Goal: Download file/media

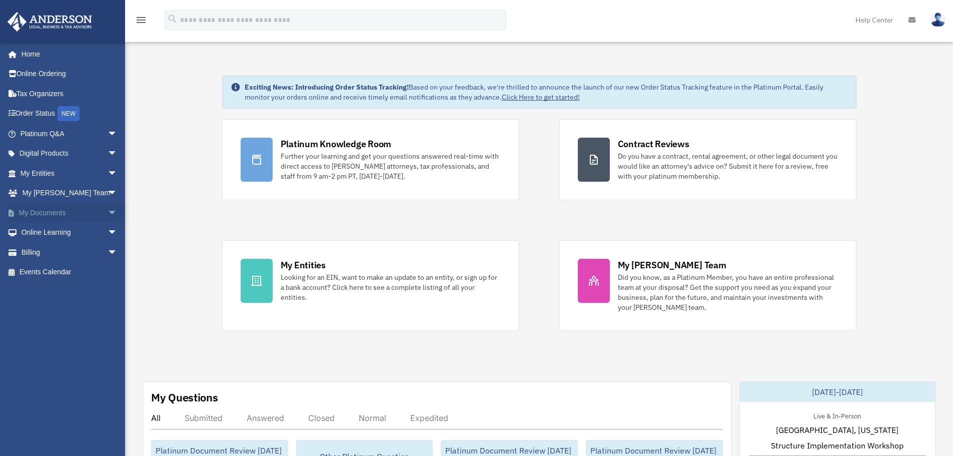
click at [54, 207] on link "My Documents arrow_drop_down" at bounding box center [70, 213] width 126 height 20
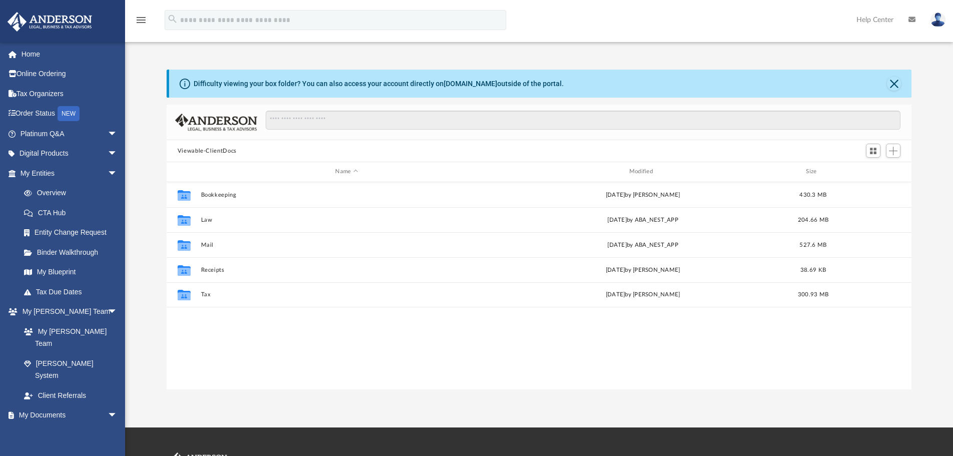
scroll to position [220, 737]
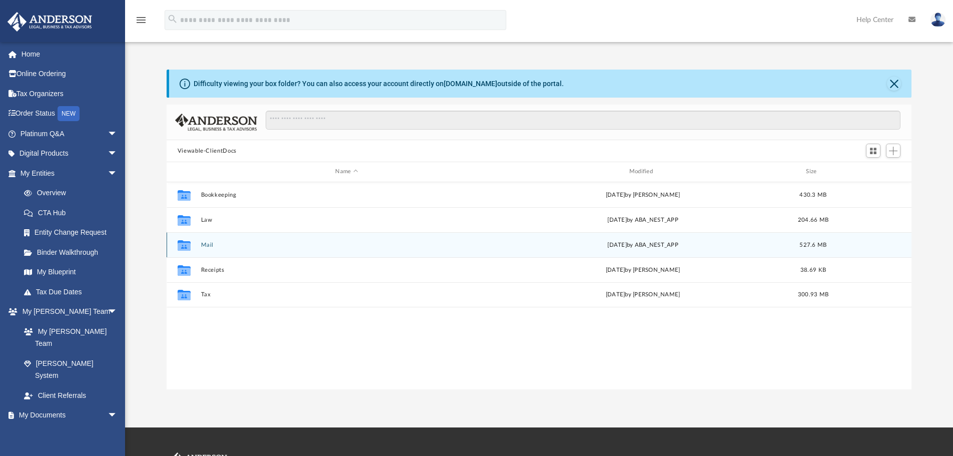
click at [205, 241] on div "Collaborated Folder Mail [DATE] by ABA_NEST_APP 527.6 MB" at bounding box center [539, 244] width 745 height 25
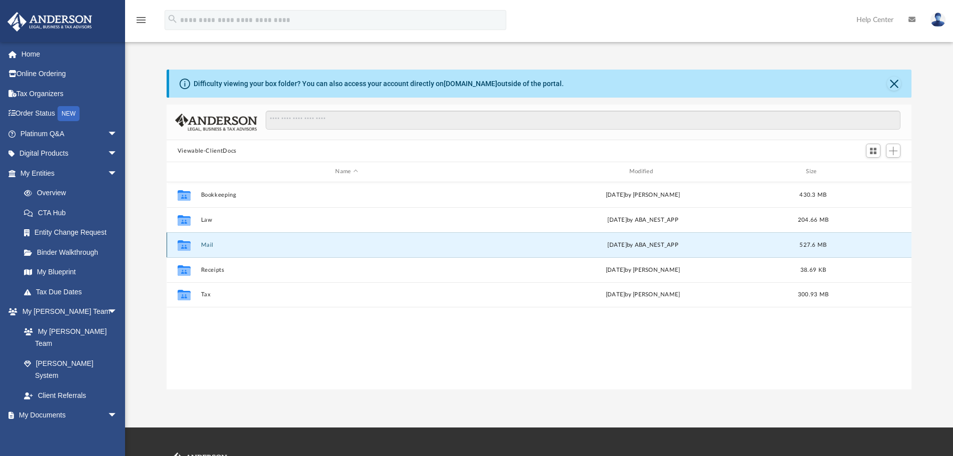
click at [207, 245] on button "Mail" at bounding box center [347, 245] width 292 height 7
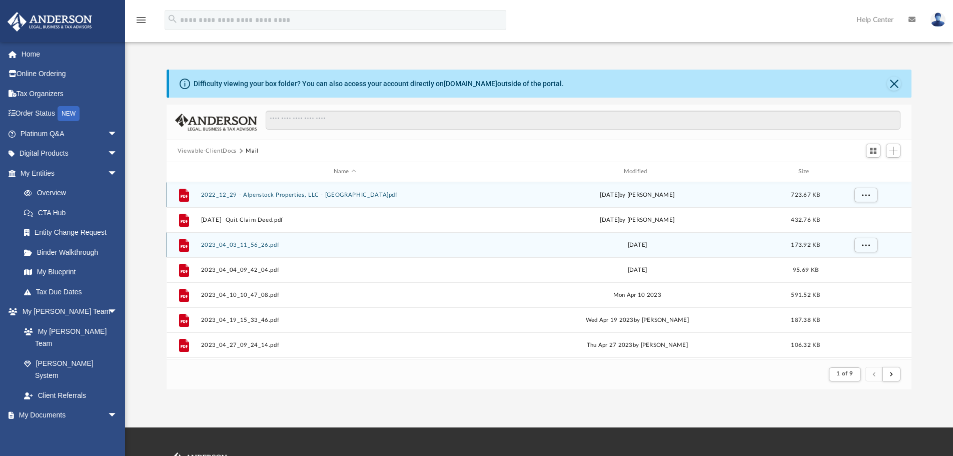
scroll to position [189, 737]
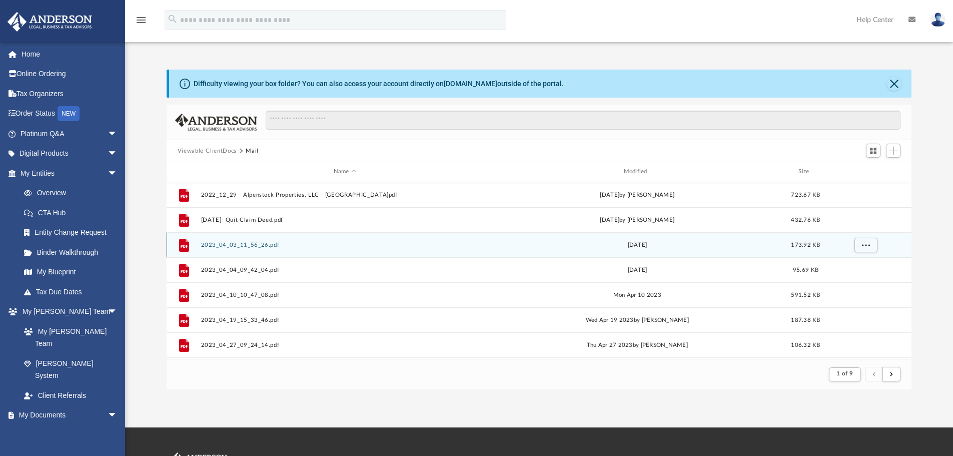
click at [208, 246] on button "2023_04_03_11_56_26.pdf" at bounding box center [345, 245] width 288 height 7
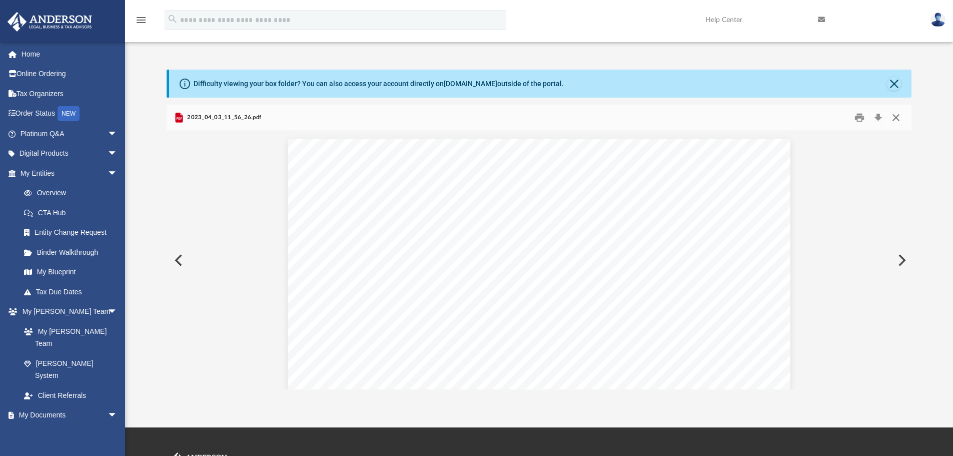
click at [897, 115] on button "Close" at bounding box center [896, 118] width 18 height 16
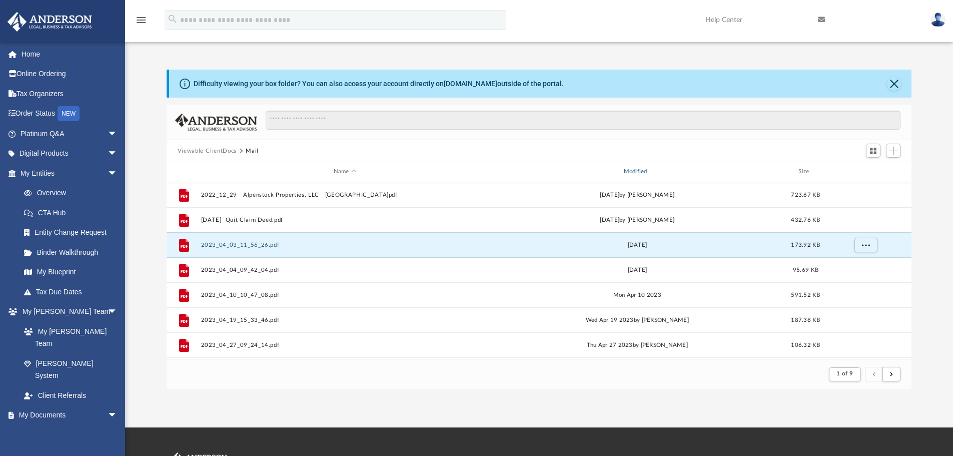
click at [639, 173] on div "Modified" at bounding box center [637, 171] width 288 height 9
click at [641, 169] on div "Modified" at bounding box center [637, 171] width 288 height 9
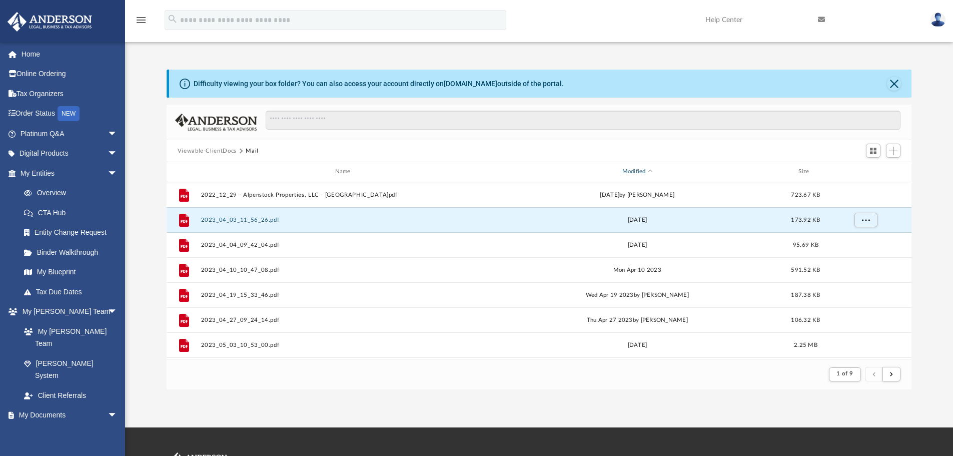
click at [638, 168] on div "Modified" at bounding box center [637, 171] width 288 height 9
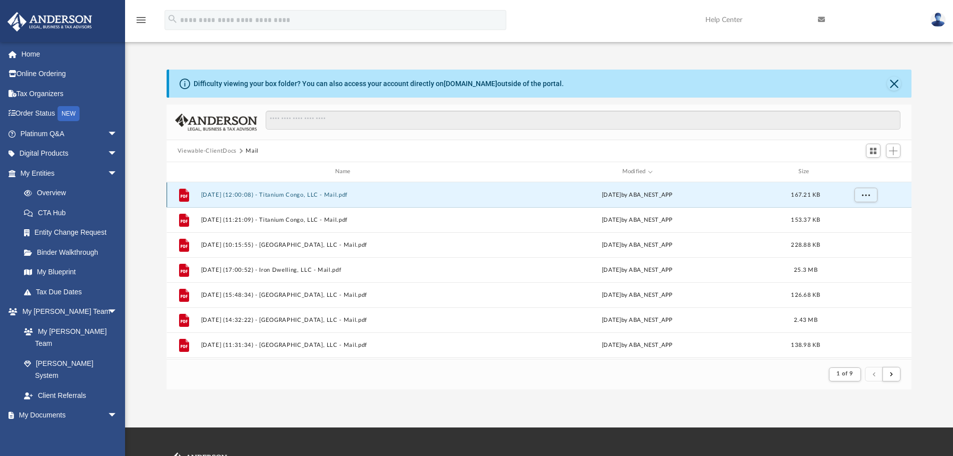
click at [281, 194] on button "[DATE] (12:00:08) - Titanium Congo, LLC - Mail.pdf" at bounding box center [345, 195] width 288 height 7
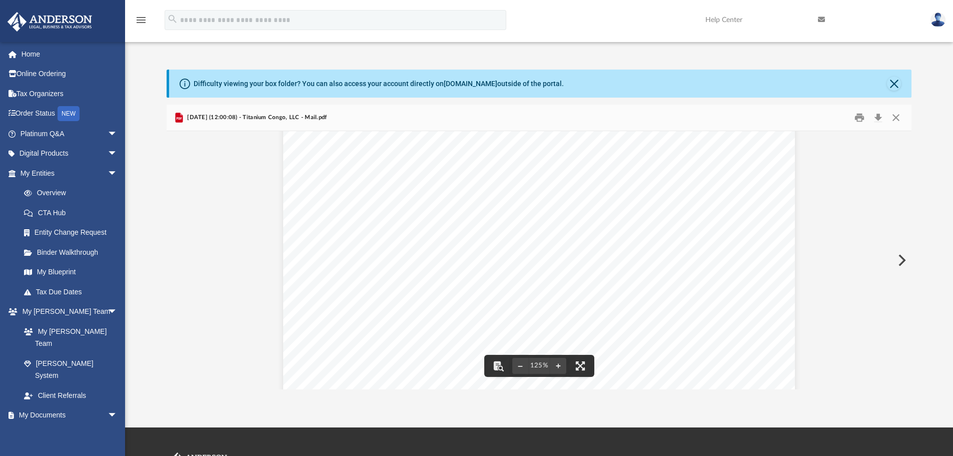
scroll to position [167, 0]
click at [900, 259] on button "Preview" at bounding box center [901, 260] width 22 height 28
click at [897, 262] on button "Preview" at bounding box center [901, 260] width 22 height 28
click at [901, 259] on button "Preview" at bounding box center [901, 260] width 22 height 28
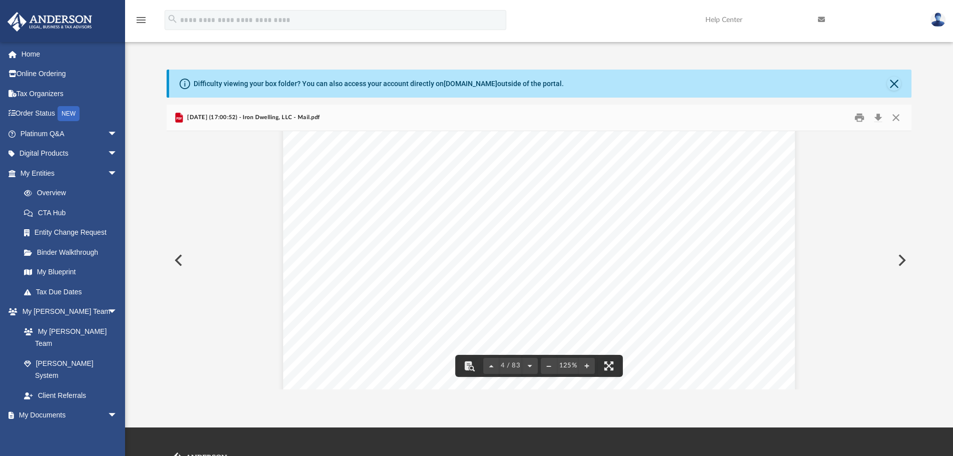
scroll to position [2085, 0]
click at [899, 260] on button "Preview" at bounding box center [901, 260] width 22 height 28
click at [899, 255] on button "Preview" at bounding box center [901, 260] width 22 height 28
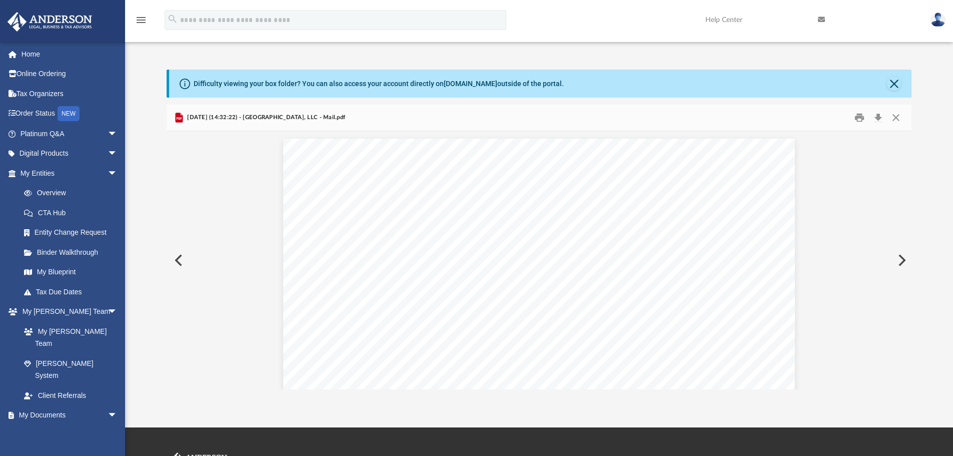
scroll to position [672, 0]
click at [899, 256] on button "Preview" at bounding box center [901, 260] width 22 height 28
click at [899, 260] on button "Preview" at bounding box center [901, 260] width 22 height 28
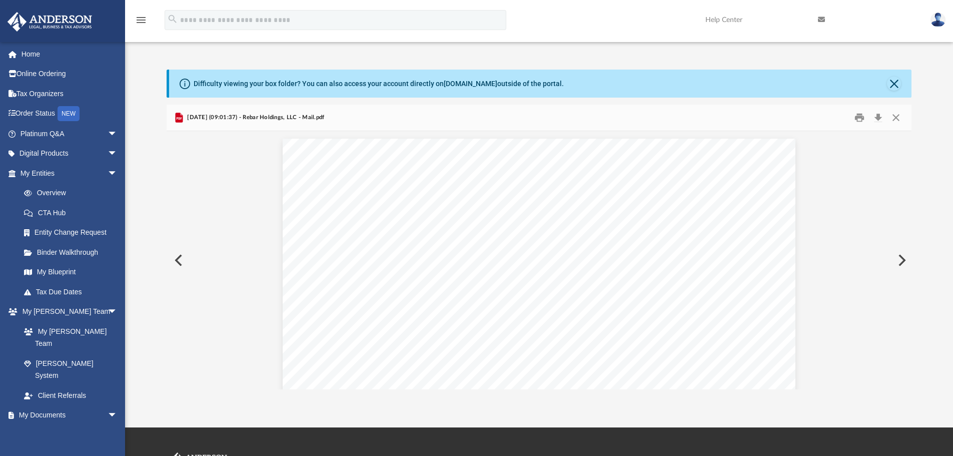
click at [899, 261] on button "Preview" at bounding box center [901, 260] width 22 height 28
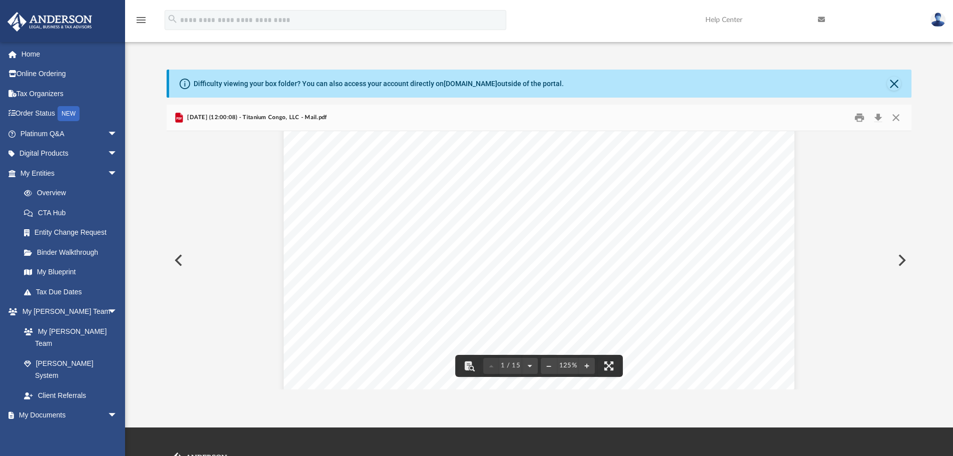
scroll to position [167, 0]
click at [900, 260] on button "Preview" at bounding box center [901, 260] width 22 height 28
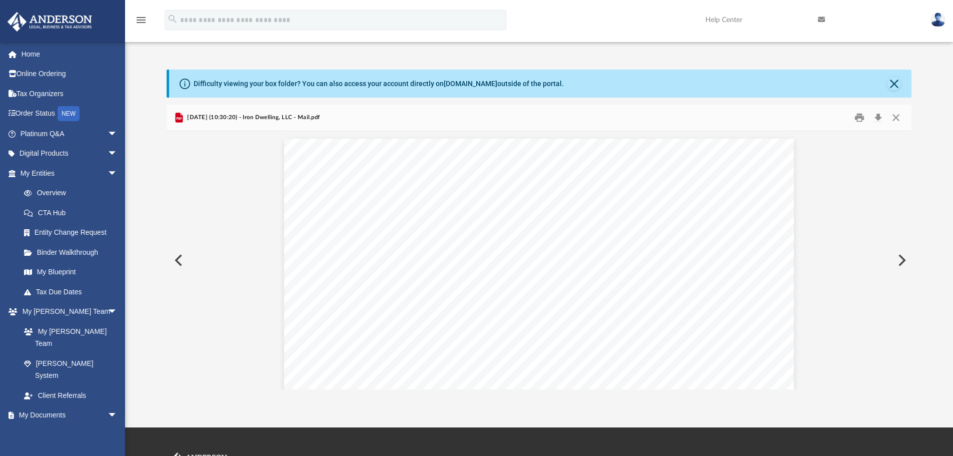
click at [898, 260] on button "Preview" at bounding box center [901, 260] width 22 height 28
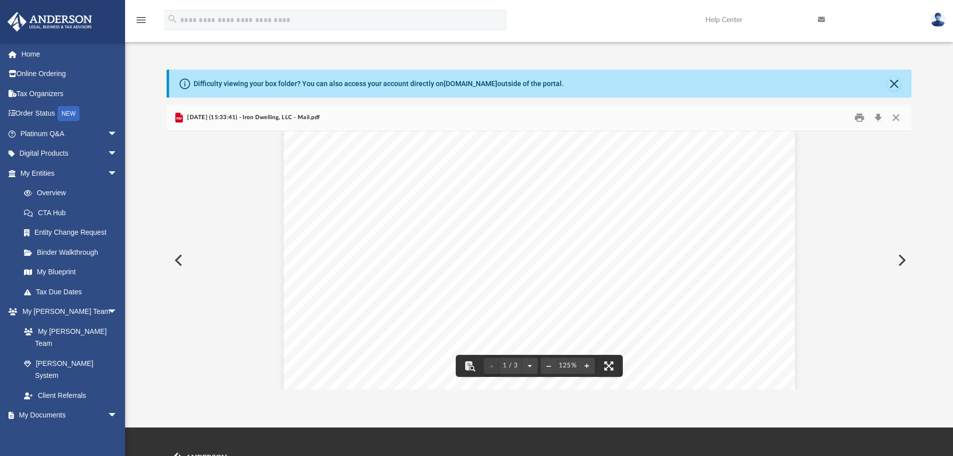
scroll to position [334, 0]
click at [899, 255] on button "Preview" at bounding box center [901, 260] width 22 height 28
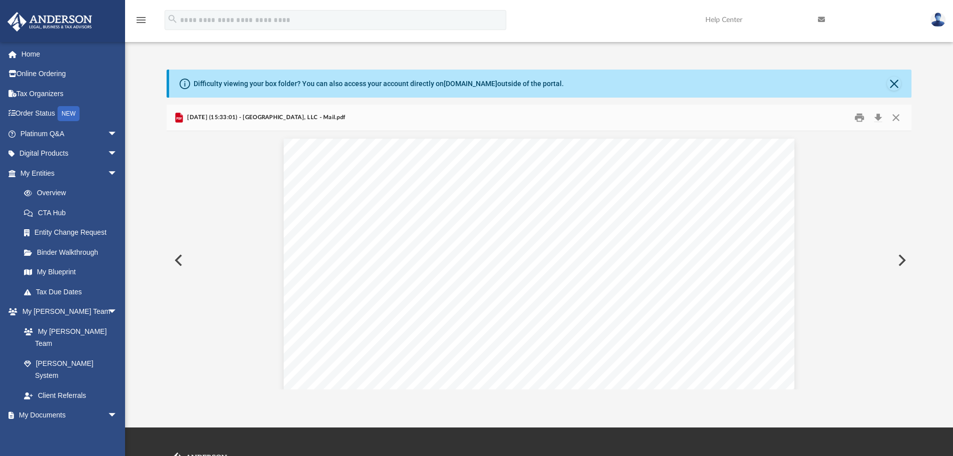
click at [899, 256] on button "Preview" at bounding box center [901, 260] width 22 height 28
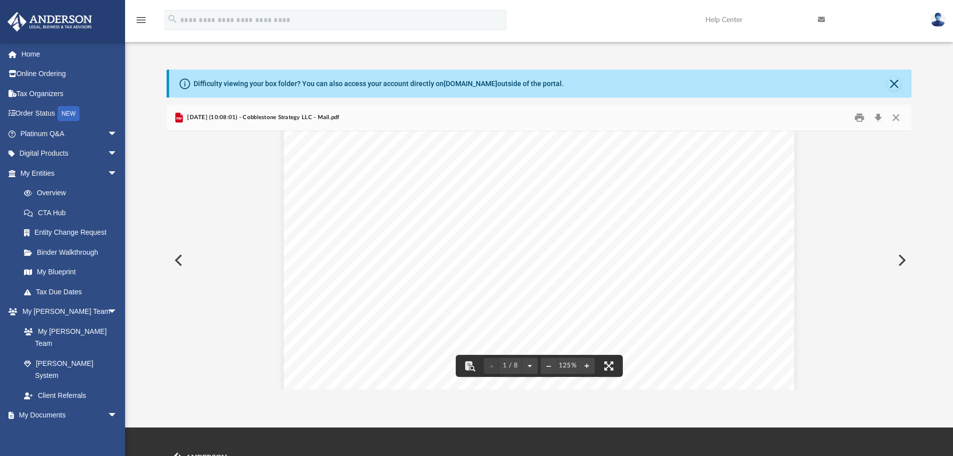
scroll to position [250, 0]
click at [898, 264] on button "Preview" at bounding box center [901, 260] width 22 height 28
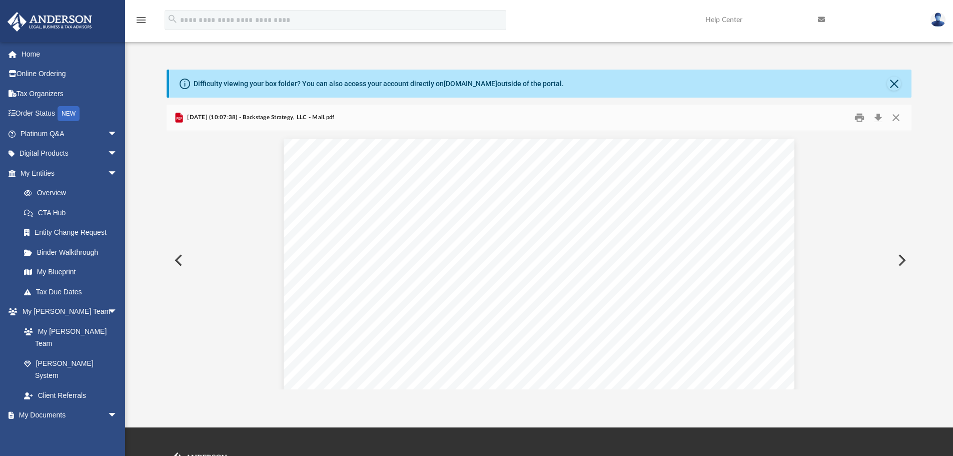
click at [898, 264] on button "Preview" at bounding box center [901, 260] width 22 height 28
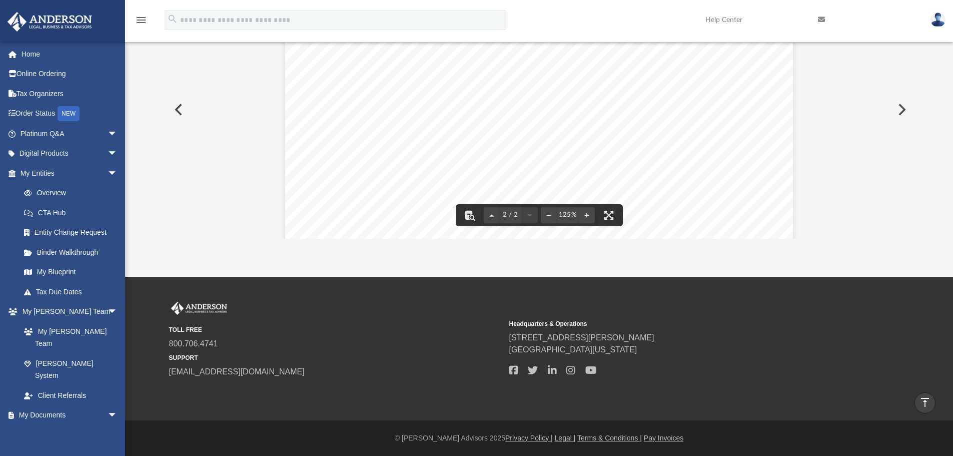
scroll to position [667, 0]
click at [900, 110] on button "Preview" at bounding box center [901, 110] width 22 height 28
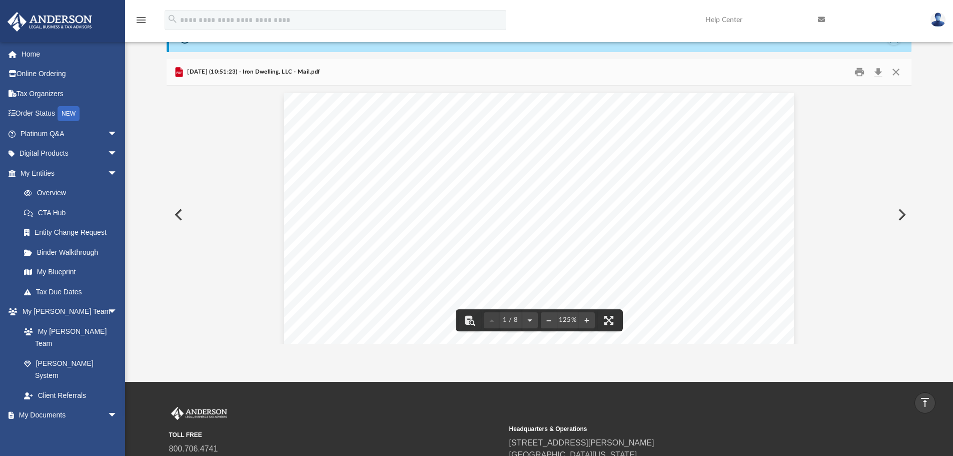
scroll to position [21, 0]
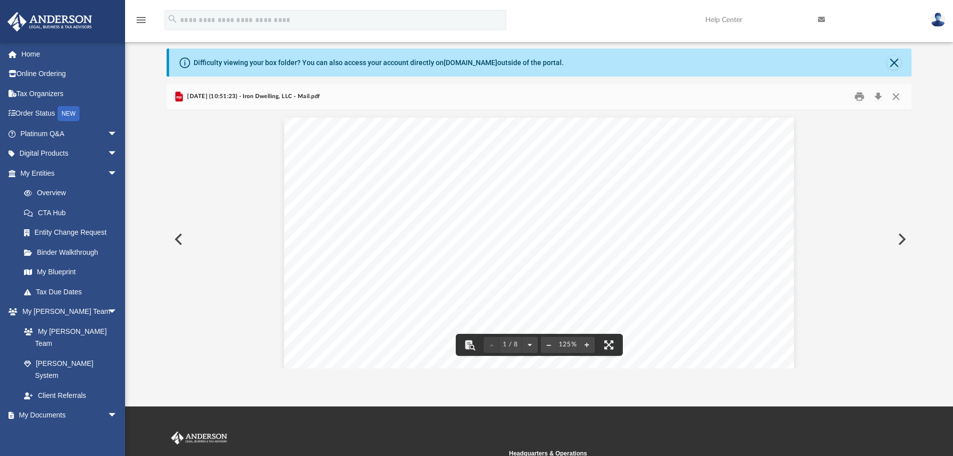
click at [900, 241] on button "Preview" at bounding box center [901, 239] width 22 height 28
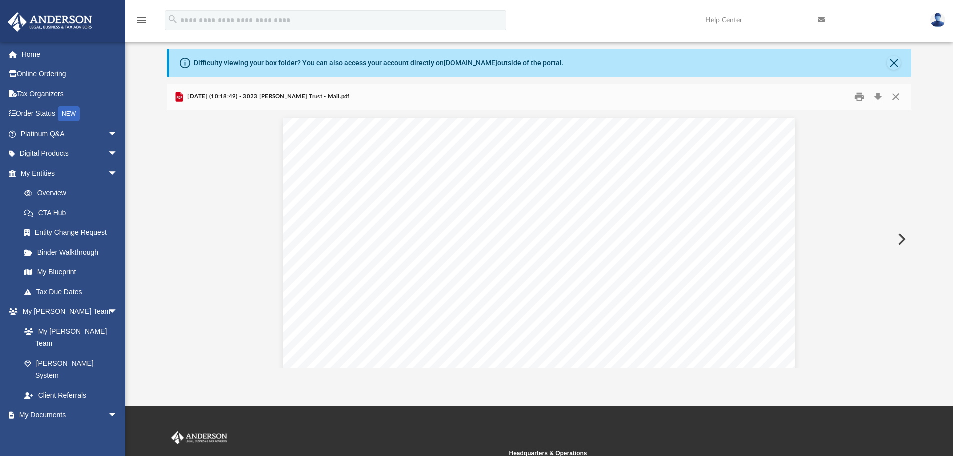
click at [900, 241] on button "Preview" at bounding box center [901, 239] width 22 height 28
click at [899, 243] on button "Preview" at bounding box center [901, 239] width 22 height 28
click at [894, 242] on button "Preview" at bounding box center [901, 239] width 22 height 28
click at [898, 241] on button "Preview" at bounding box center [901, 239] width 22 height 28
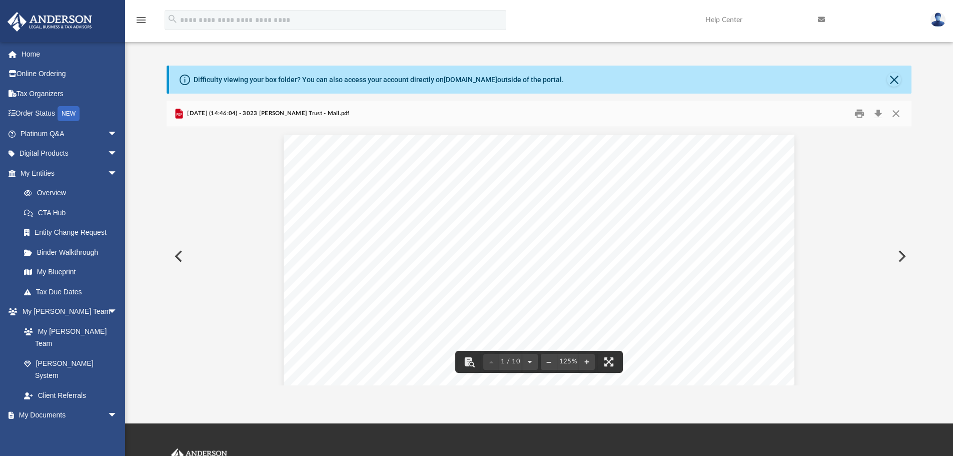
scroll to position [0, 0]
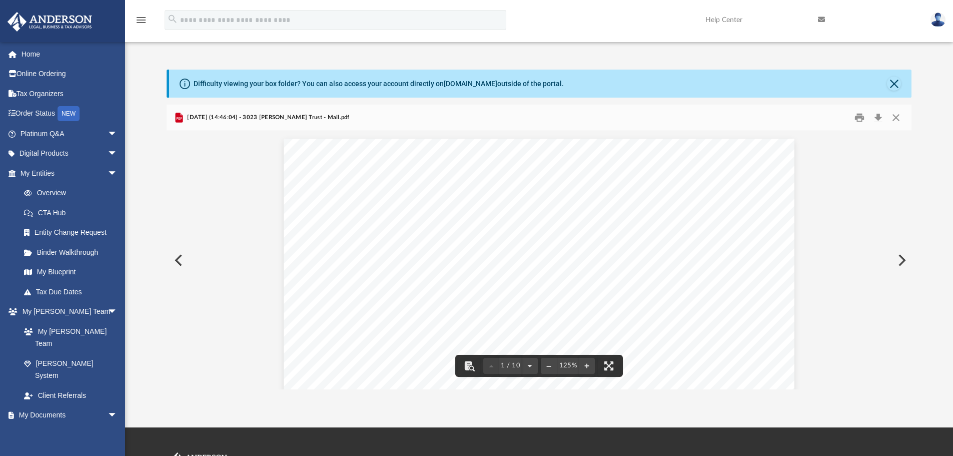
click at [900, 260] on button "Preview" at bounding box center [901, 260] width 22 height 28
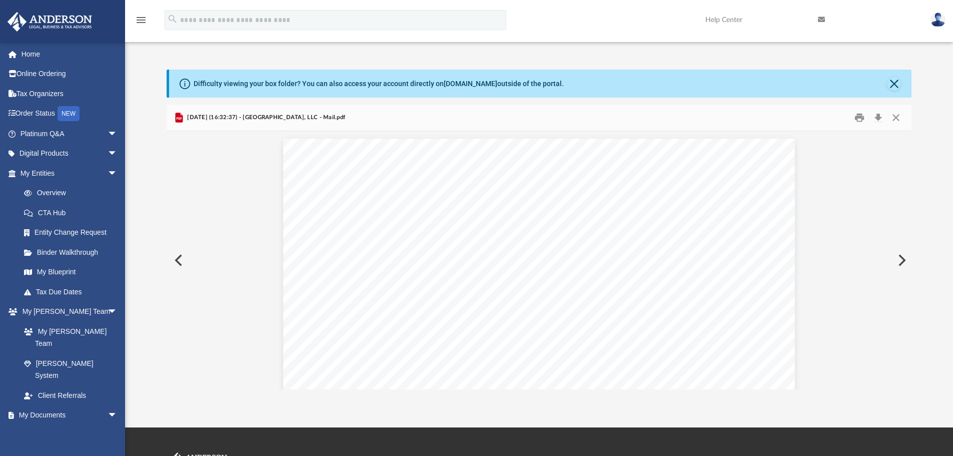
click at [896, 260] on button "Preview" at bounding box center [901, 260] width 22 height 28
click at [897, 260] on button "Preview" at bounding box center [901, 260] width 22 height 28
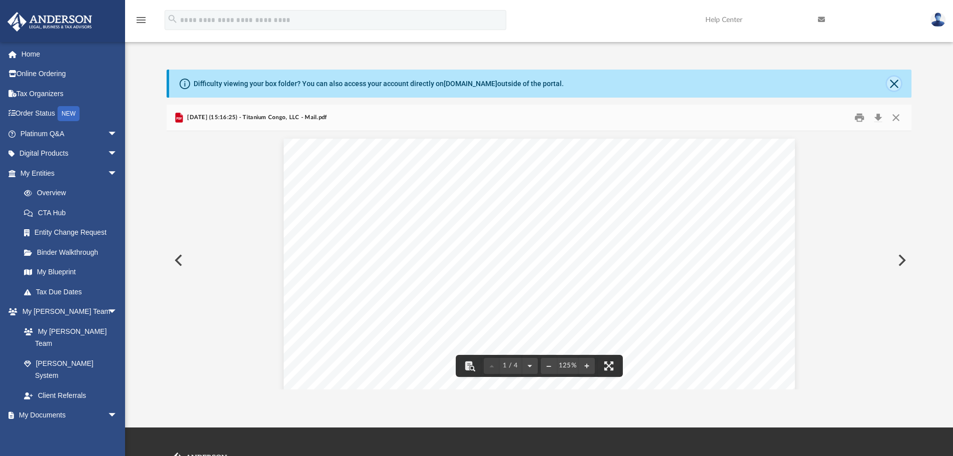
click at [895, 80] on button "Close" at bounding box center [894, 84] width 14 height 14
